Goal: Communication & Community: Answer question/provide support

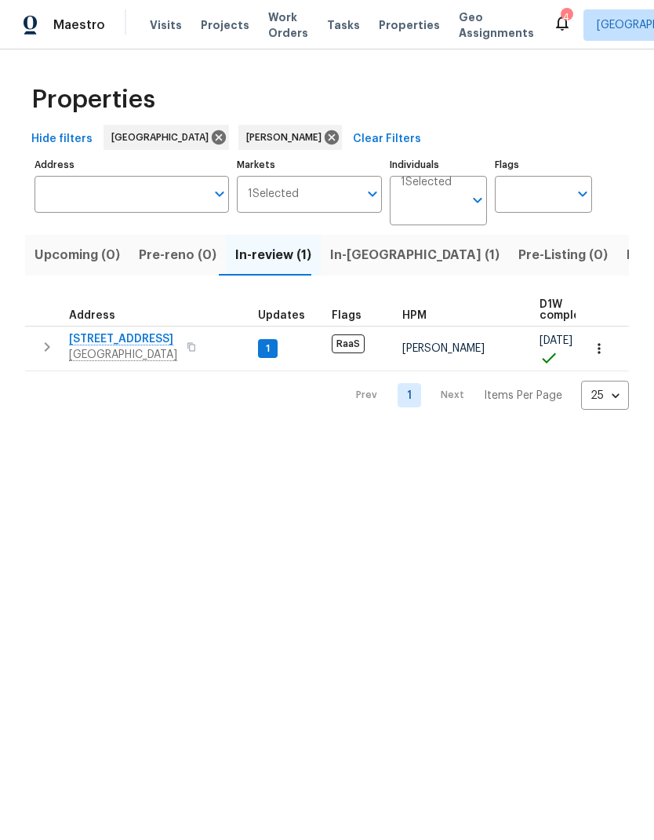
click at [123, 345] on span "[STREET_ADDRESS]" at bounding box center [123, 339] width 108 height 16
click at [358, 262] on span "In-reno (1)" at bounding box center [414, 255] width 169 height 22
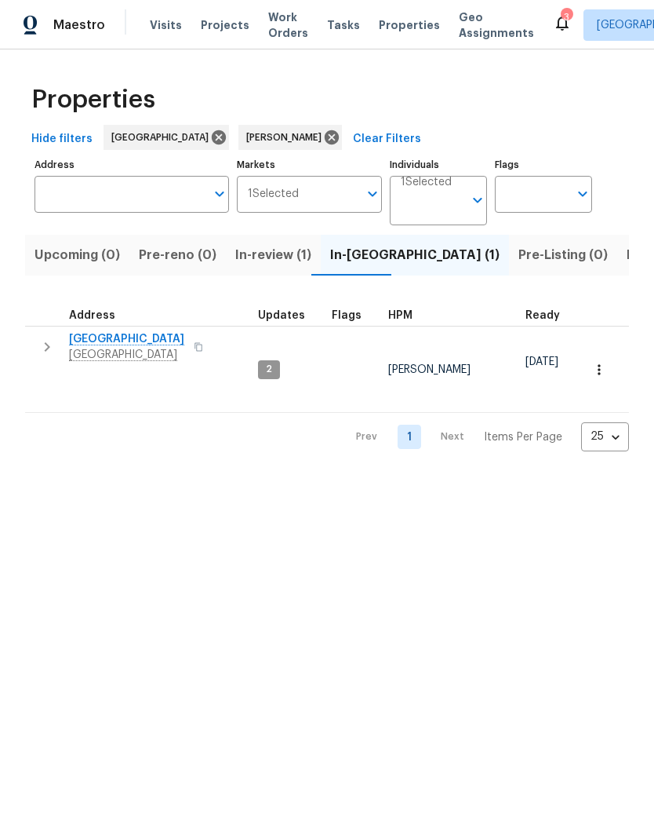
click at [598, 362] on icon "button" at bounding box center [600, 370] width 16 height 16
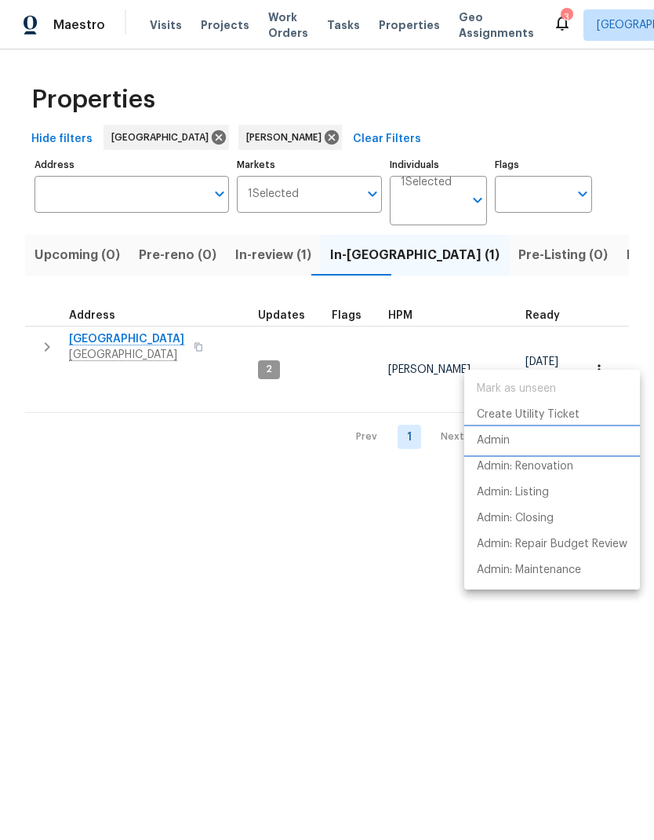
click at [501, 446] on p "Admin" at bounding box center [493, 440] width 33 height 16
click at [324, 488] on div at bounding box center [327, 420] width 654 height 840
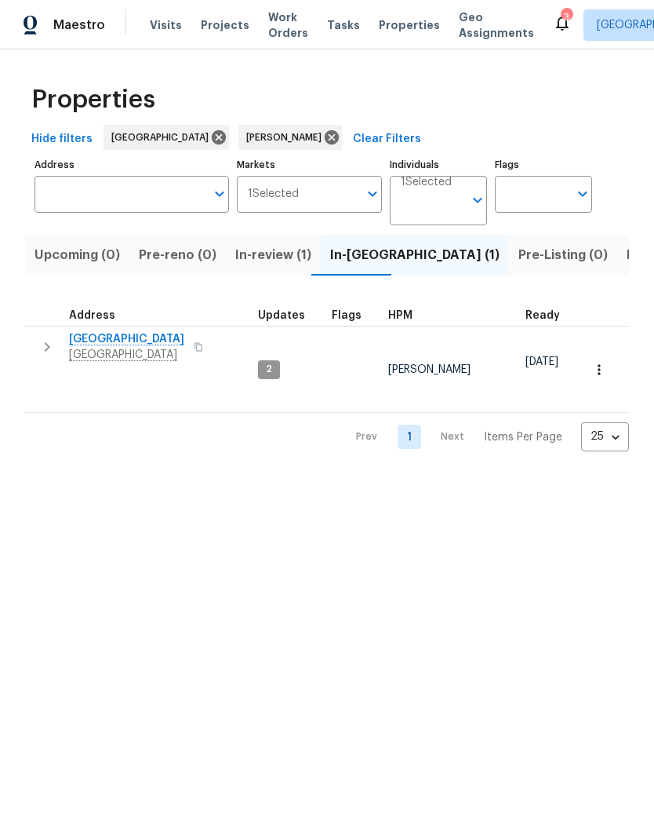
click at [279, 253] on span "In-review (1)" at bounding box center [273, 255] width 76 height 22
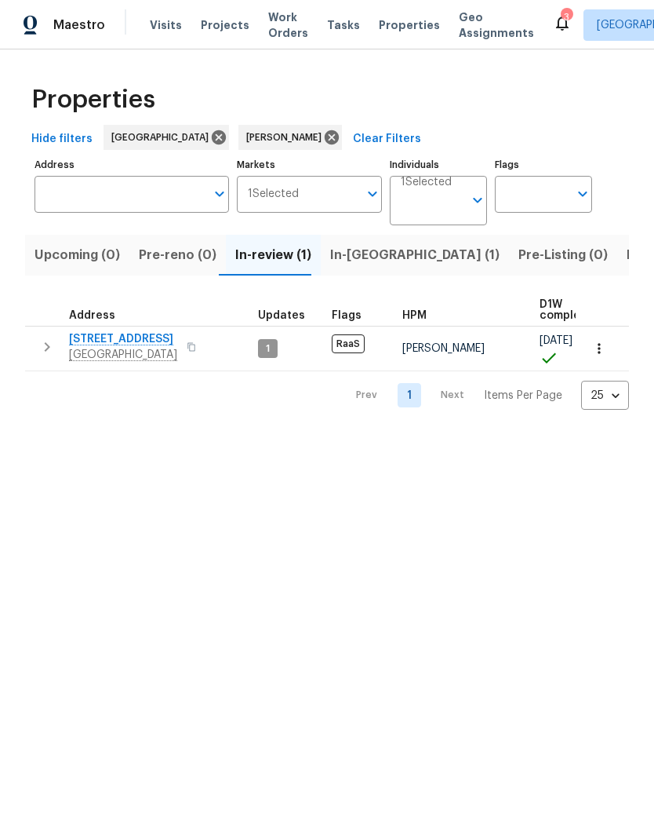
click at [364, 258] on span "In-reno (1)" at bounding box center [414, 255] width 169 height 22
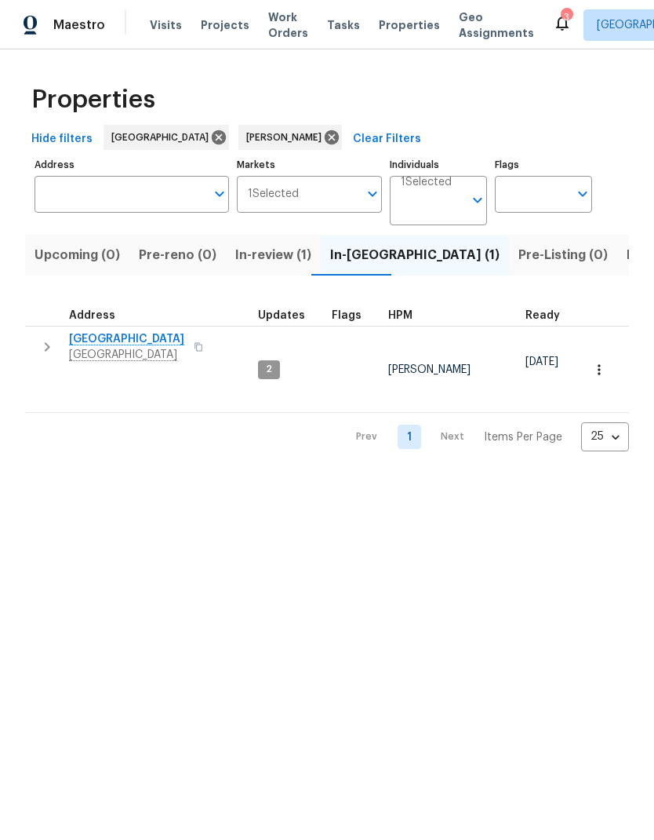
click at [104, 344] on span "1410 Waterside Village Dr" at bounding box center [126, 339] width 115 height 16
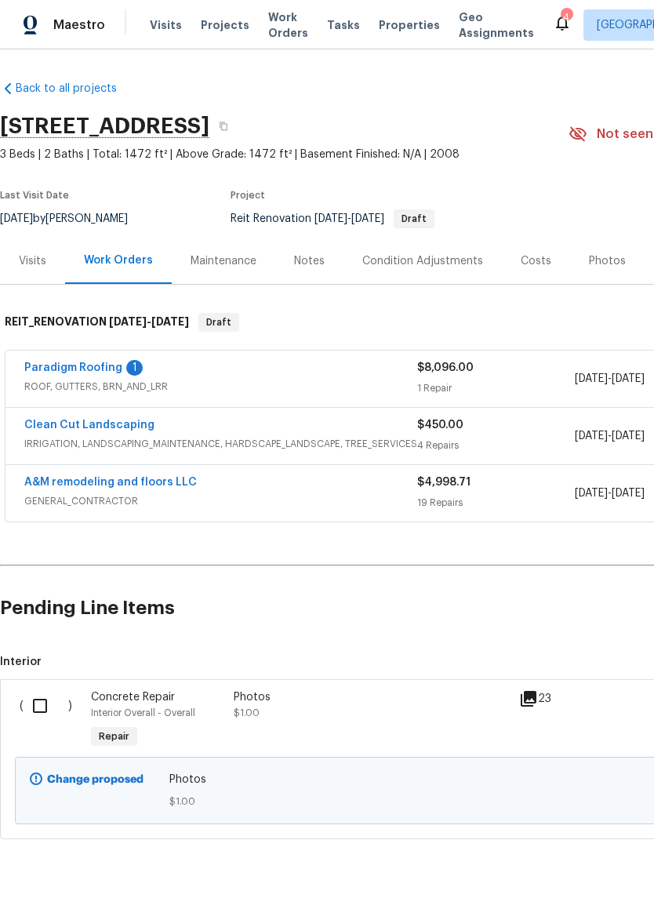
click at [75, 372] on link "Paradigm Roofing" at bounding box center [73, 368] width 98 height 11
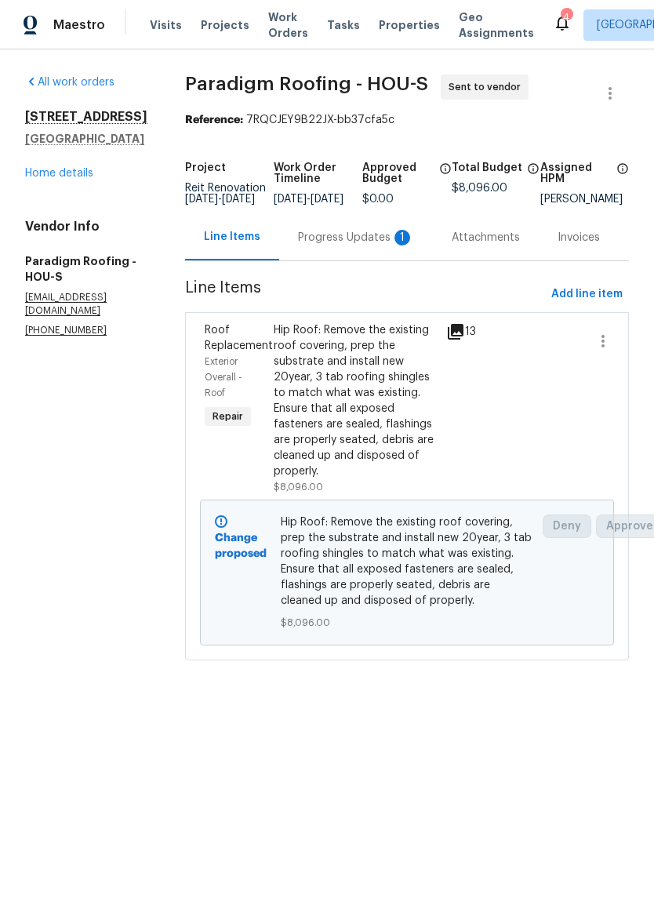
click at [363, 246] on div "Progress Updates 1" at bounding box center [356, 238] width 116 height 16
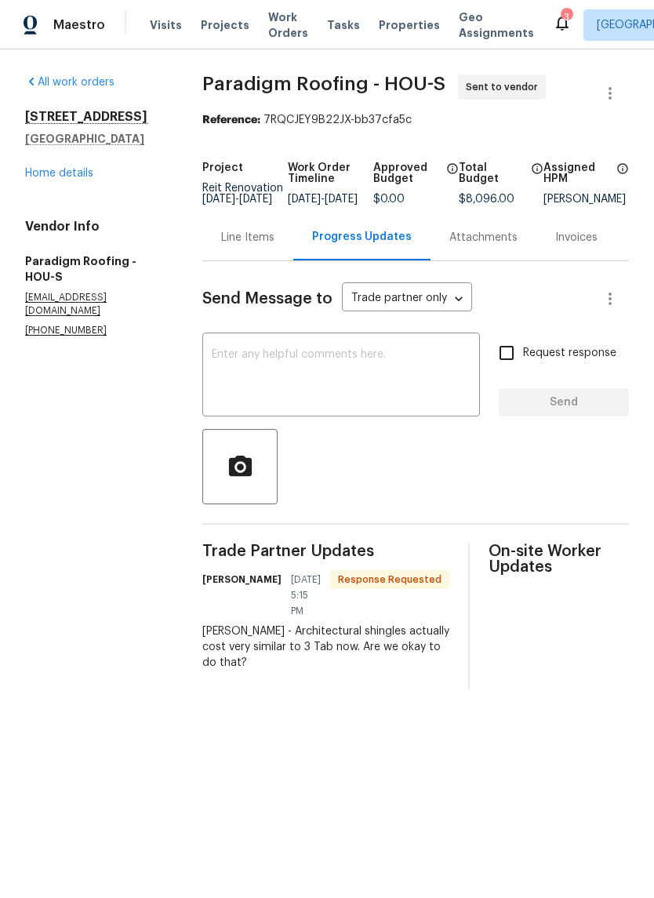
click at [384, 373] on textarea at bounding box center [341, 376] width 259 height 55
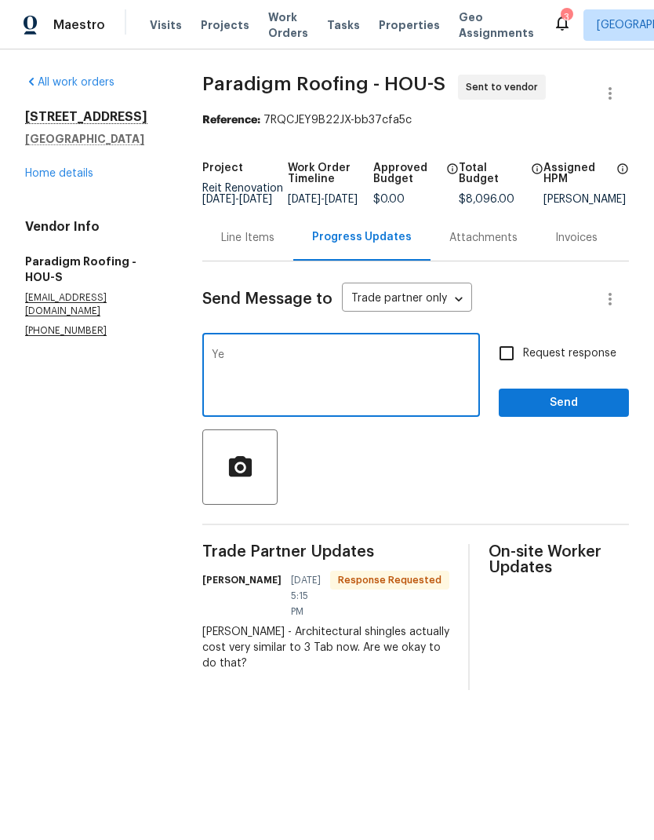
type textarea "Y"
type textarea "W"
type textarea "If the total cost is what in the budget, I’m great with that. Thanks!"
click at [521, 370] on input "Request response" at bounding box center [506, 353] width 33 height 33
checkbox input "true"
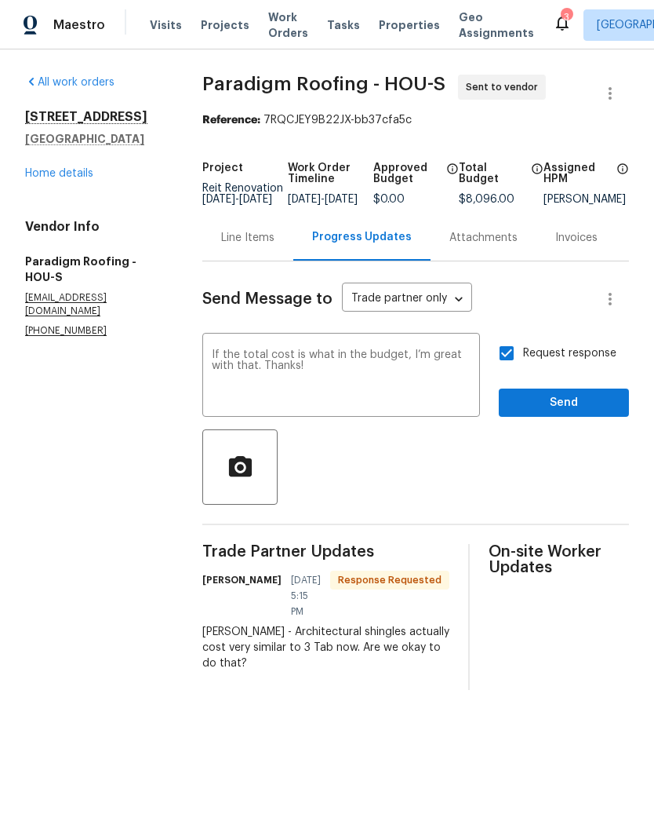
click at [348, 369] on textarea "If the total cost is what in the budget, I’m great with that. Thanks!" at bounding box center [341, 376] width 259 height 55
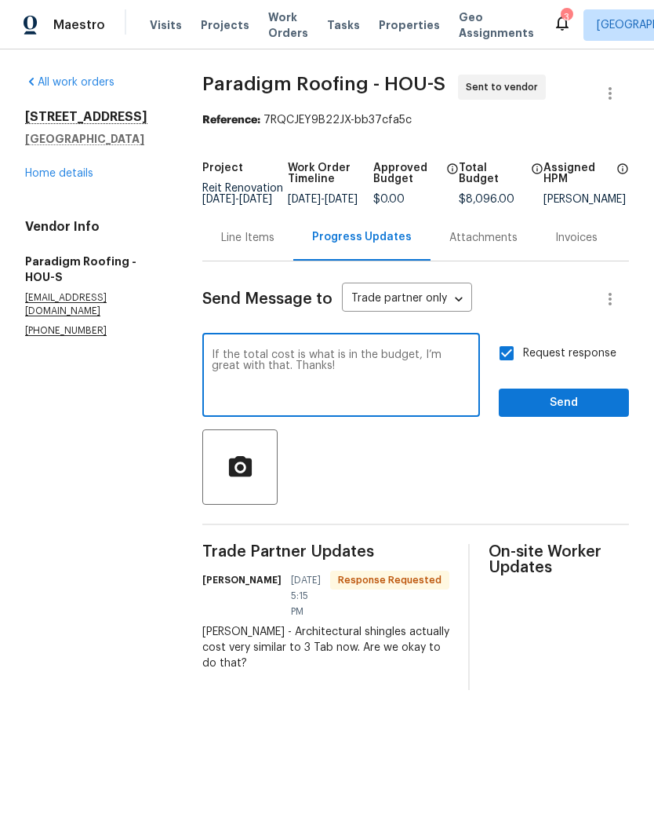
type textarea "If the total cost is what is in the budget, I’m great with that. Thanks!"
click at [579, 413] on span "Send" at bounding box center [564, 403] width 105 height 20
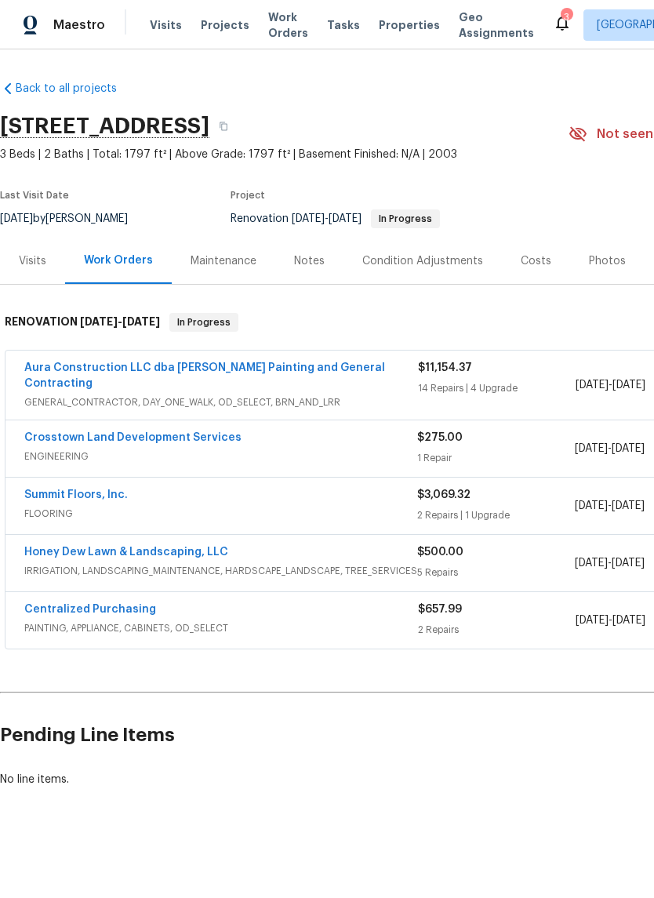
click at [84, 432] on link "Crosstown Land Development Services" at bounding box center [132, 437] width 217 height 11
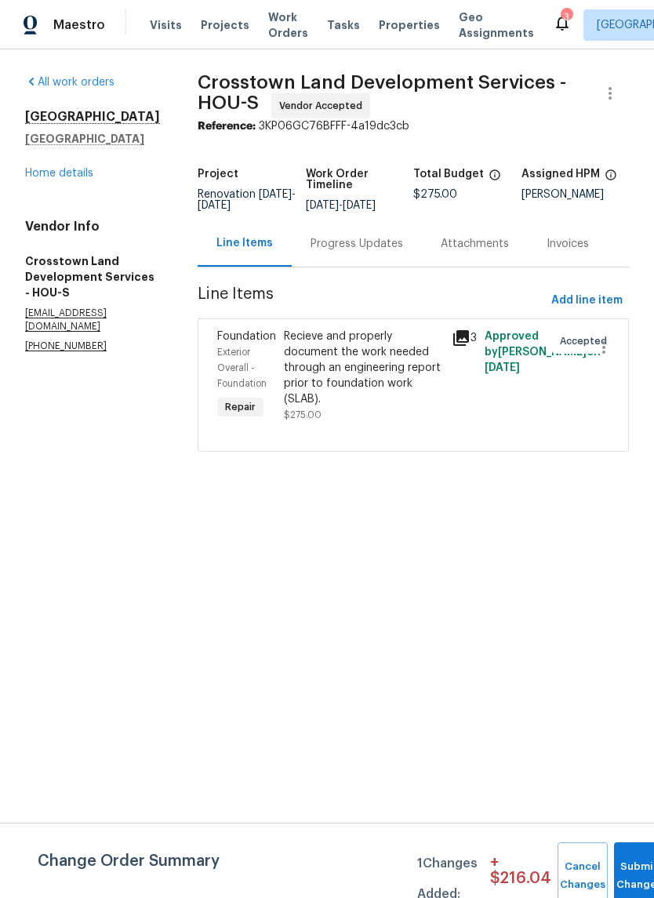
click at [370, 252] on div "Progress Updates" at bounding box center [357, 244] width 93 height 16
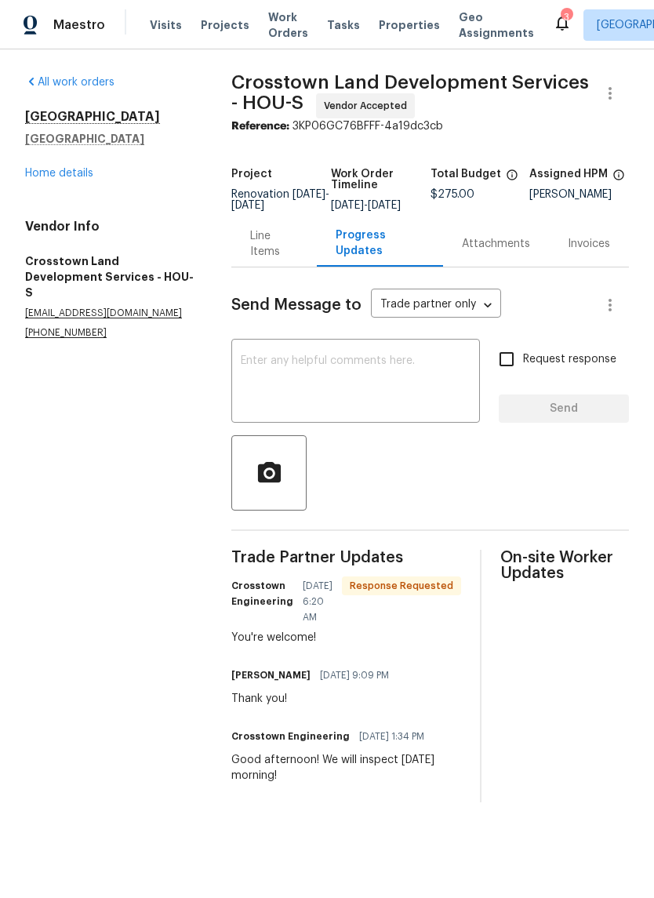
click at [275, 255] on div "Line Items" at bounding box center [274, 243] width 48 height 31
